Goal: Transaction & Acquisition: Purchase product/service

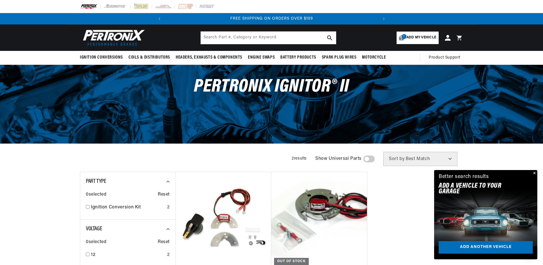
click at [415, 37] on span "Add my vehicle" at bounding box center [421, 37] width 30 height 5
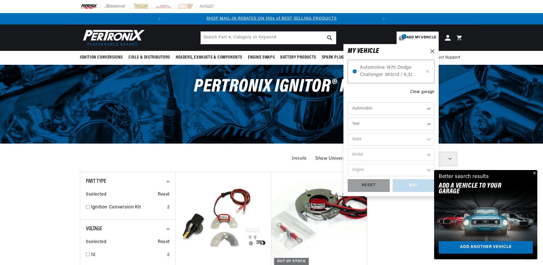
click at [382, 128] on select "Year 2022 2021 2020 2019 2018 2017 2016 2015 2014 2013 2012 2011 2010 2009 2008…" at bounding box center [390, 124] width 87 height 12
select select "1970"
click at [347, 118] on select "Year 2022 2021 2020 2019 2018 2017 2016 2015 2014 2013 2012 2011 2010 2009 2008…" at bounding box center [390, 124] width 87 height 12
select select "1970"
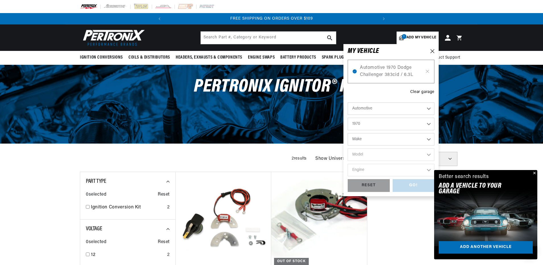
click at [381, 142] on select "Make Alfa Romeo American Motors Aston Martin Audi Austin Austin Healey Avanti B…" at bounding box center [390, 139] width 87 height 12
select select "Chevrolet"
click at [347, 133] on select "Make Alfa Romeo American Motors Aston Martin Audi Austin Austin Healey Avanti B…" at bounding box center [390, 139] width 87 height 12
select select "Chevrolet"
click at [369, 153] on select "Model Bel Air Biscayne Blazer Brookwood C10 Pickup C10 Suburban C20 Pickup C20 …" at bounding box center [390, 154] width 87 height 12
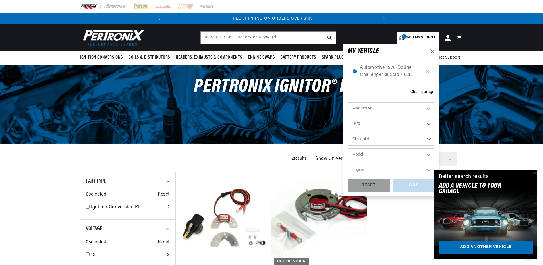
select select "Chevelle"
click at [347, 148] on select "Model Bel Air Biscayne Blazer Brookwood C10 Pickup C10 Suburban C20 Pickup C20 …" at bounding box center [390, 154] width 87 height 12
select select "Chevelle"
click at [375, 170] on select "Engine 3.2L 4.6L 5.3L 5.4L 230cid / 3.8L 250cid / 4.1L 305cid / 5.0L 307cid / 5…" at bounding box center [390, 170] width 87 height 12
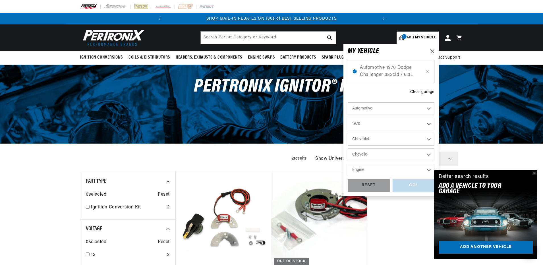
select select "350cid-5.7L"
click at [347, 164] on select "Engine 3.2L 4.6L 5.3L 5.4L 230cid / 3.8L 250cid / 4.1L 305cid / 5.0L 307cid / 5…" at bounding box center [390, 170] width 87 height 12
select select "350cid-5.7L"
click at [411, 184] on div "GO!" at bounding box center [413, 185] width 42 height 13
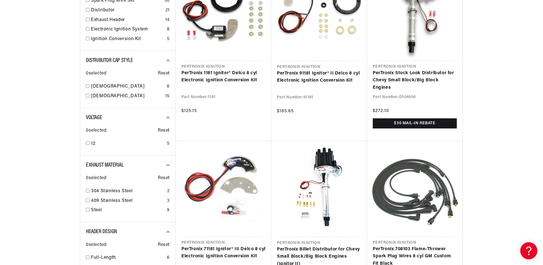
scroll to position [0, 712]
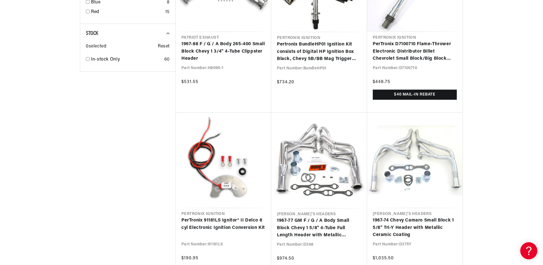
scroll to position [1108, 0]
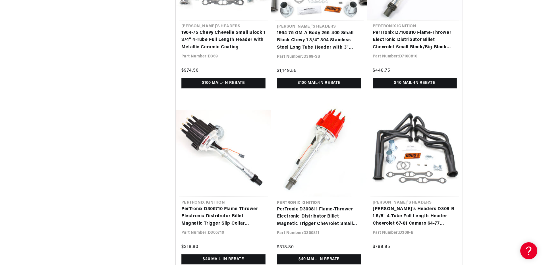
scroll to position [1619, 0]
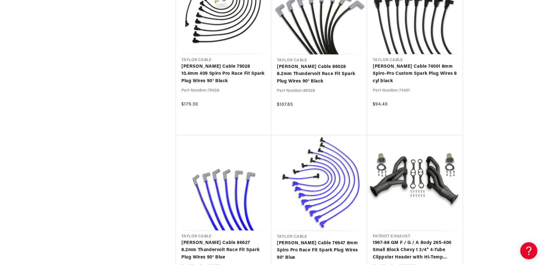
scroll to position [2670, 0]
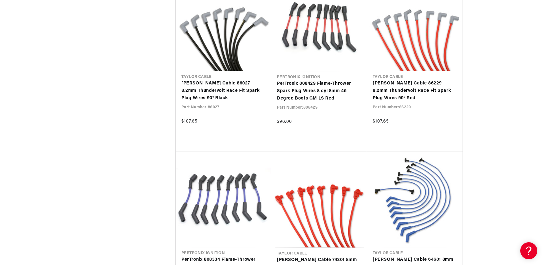
scroll to position [0, 356]
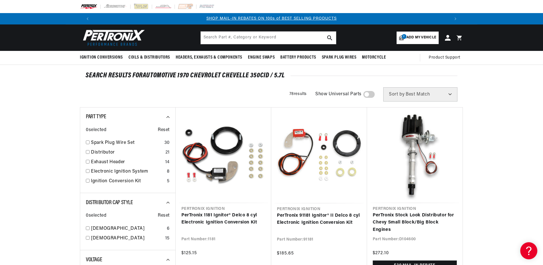
scroll to position [0, 712]
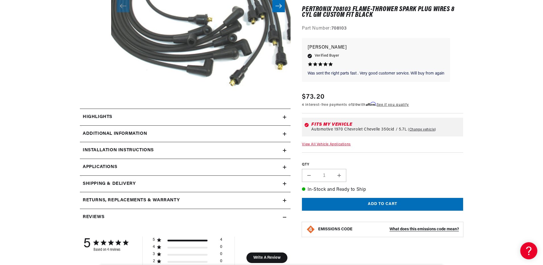
scroll to position [199, 0]
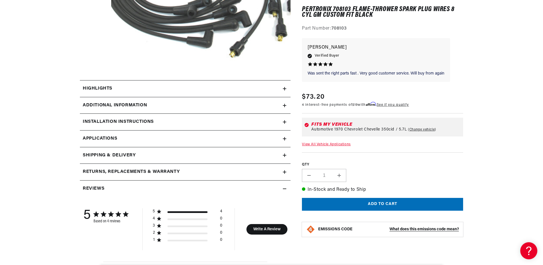
click at [285, 103] on summary "Additional Information" at bounding box center [185, 105] width 210 height 16
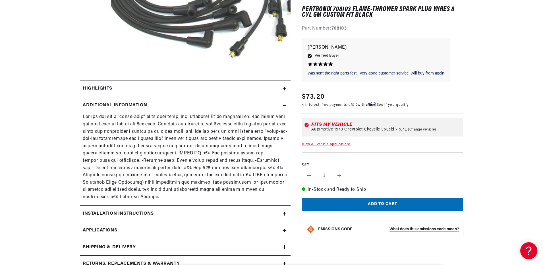
scroll to position [0, 712]
click at [281, 104] on div "Additional Information" at bounding box center [181, 105] width 203 height 7
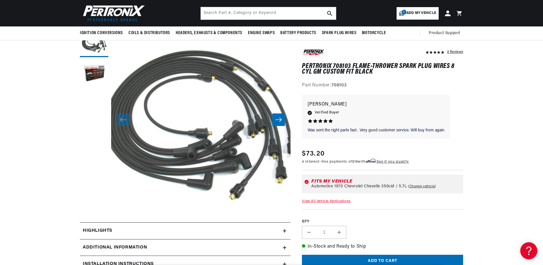
scroll to position [0, 0]
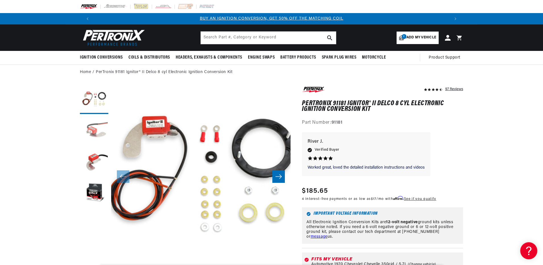
click at [96, 122] on button "Load image 2 in gallery view" at bounding box center [94, 131] width 28 height 28
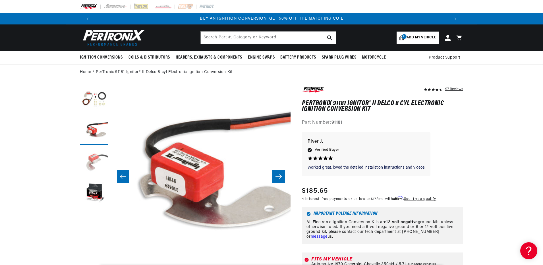
click at [97, 155] on button "Load image 3 in gallery view" at bounding box center [94, 162] width 28 height 28
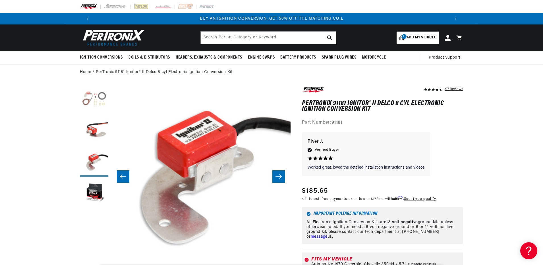
click at [95, 98] on button "Load image 1 in gallery view" at bounding box center [94, 100] width 28 height 28
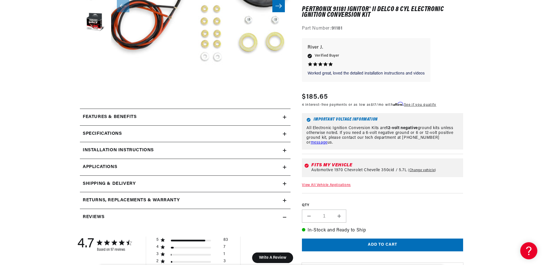
scroll to position [0, 712]
click at [185, 153] on div "Installation instructions" at bounding box center [181, 150] width 203 height 7
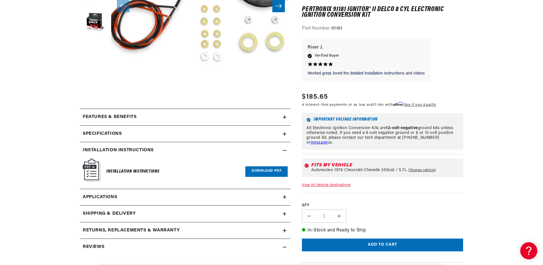
click at [139, 169] on h6 "Installation Instructions" at bounding box center [132, 172] width 53 height 8
click at [258, 173] on link "Download PDF" at bounding box center [266, 171] width 42 height 11
